Goal: Task Accomplishment & Management: Manage account settings

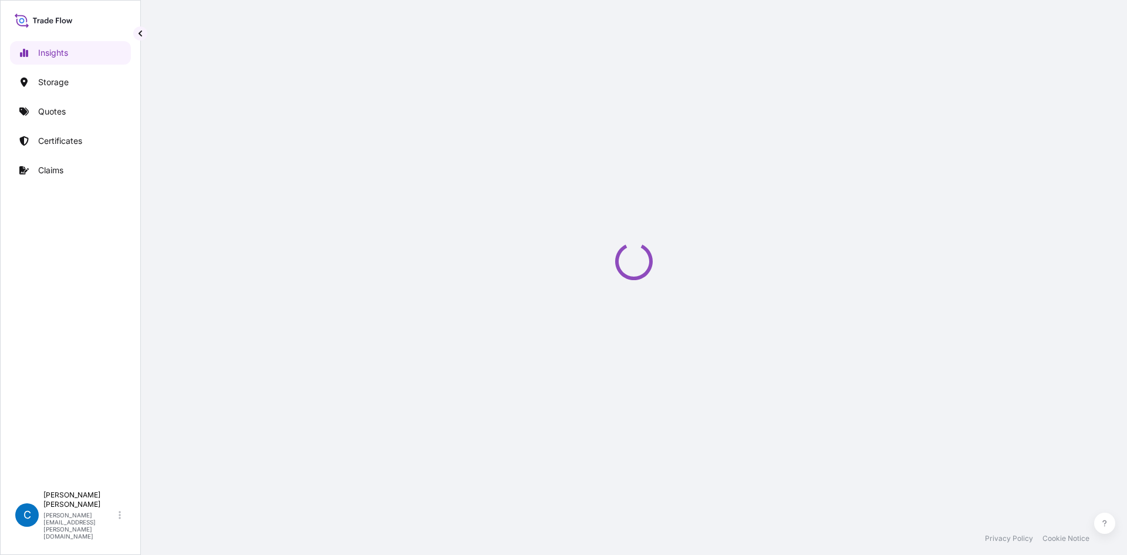
select select "2025"
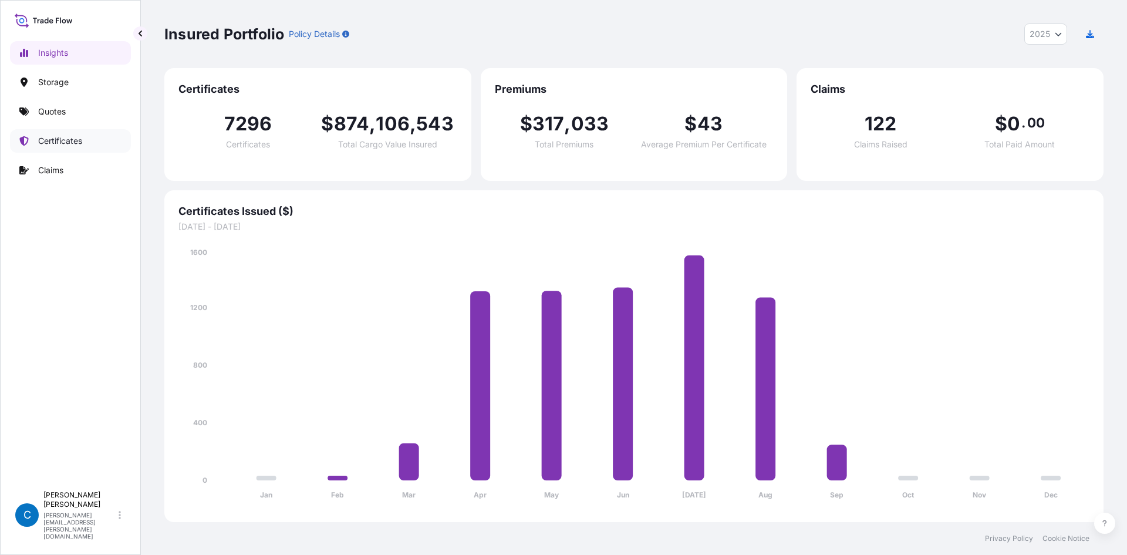
click at [77, 141] on p "Certificates" at bounding box center [60, 141] width 44 height 12
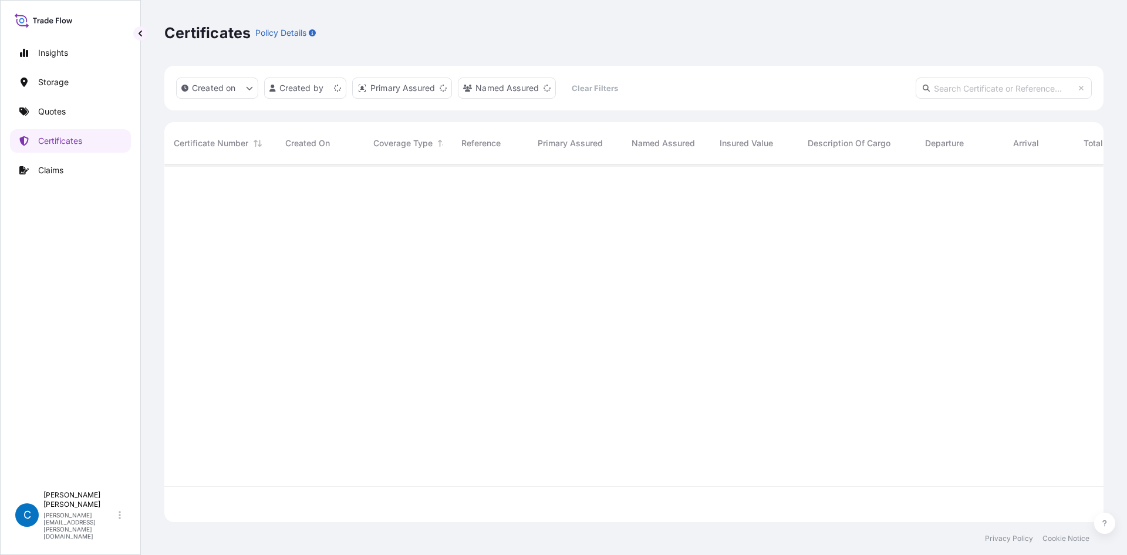
scroll to position [355, 931]
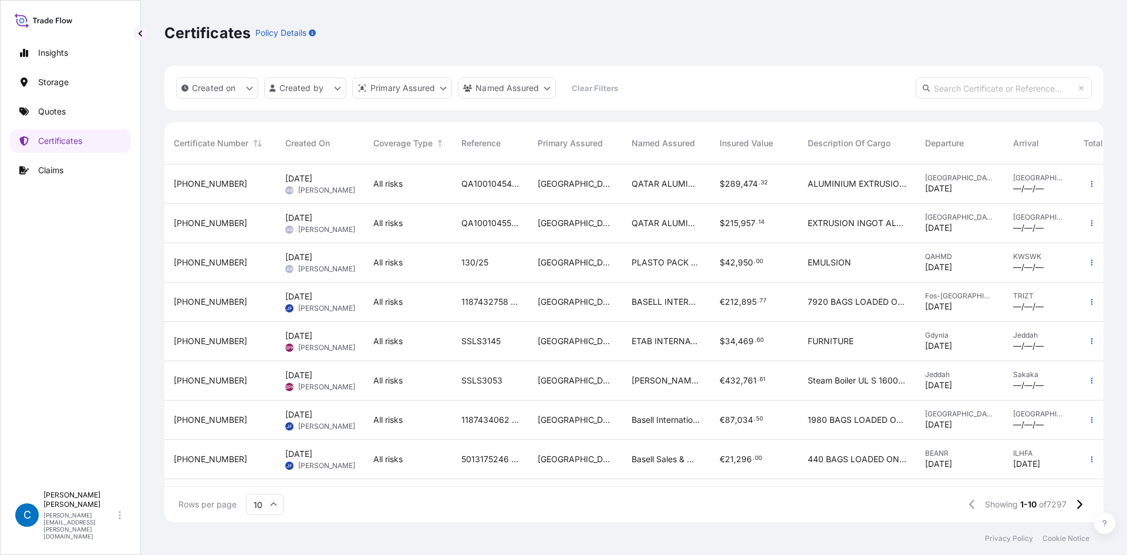
click at [191, 183] on span "[PHONE_NUMBER]" at bounding box center [210, 184] width 73 height 12
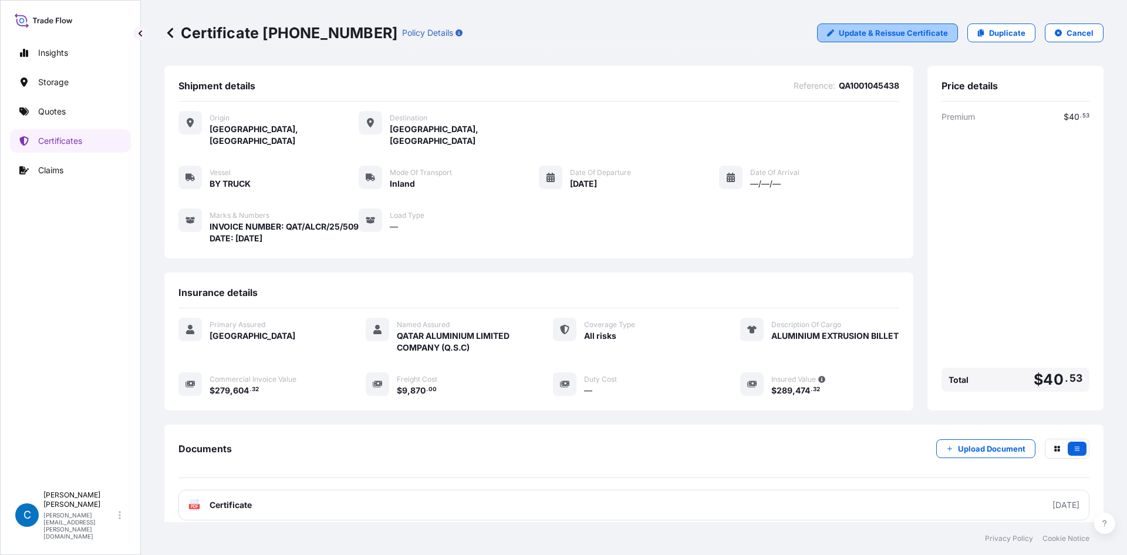
click at [902, 38] on p "Update & Reissue Certificate" at bounding box center [893, 33] width 109 height 12
select select "Inland"
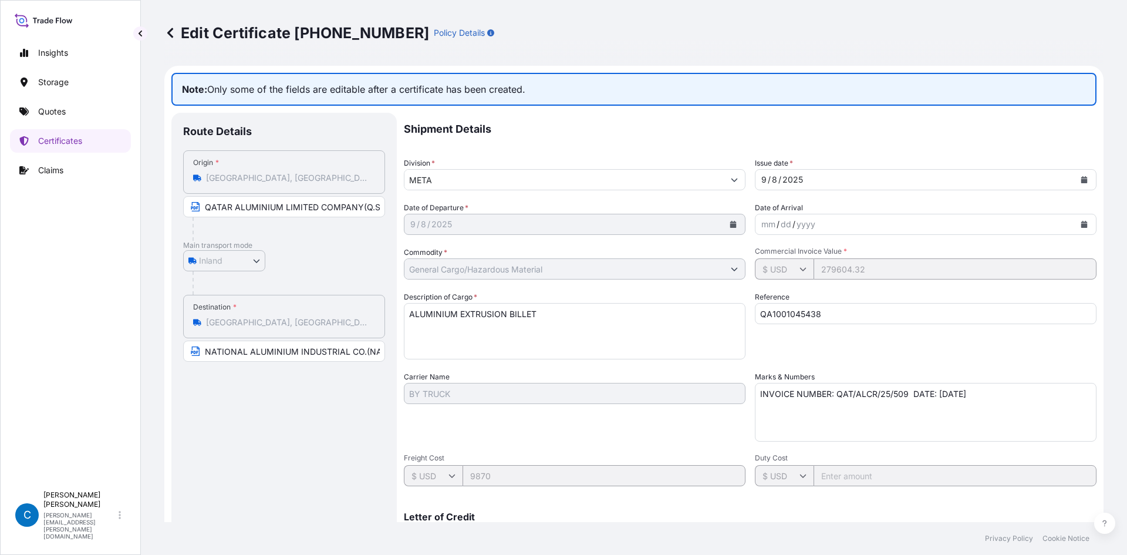
click at [166, 30] on icon at bounding box center [170, 33] width 12 height 12
